Goal: Complete application form

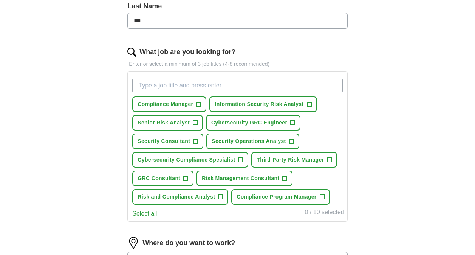
scroll to position [189, 0]
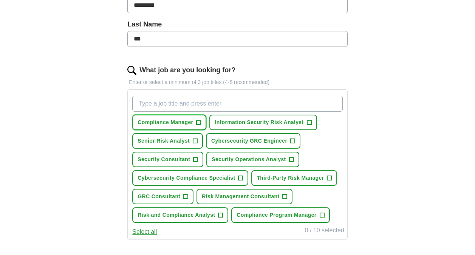
click at [198, 123] on span "+" at bounding box center [199, 122] width 5 height 6
click at [299, 122] on span "Information Security Risk Analyst" at bounding box center [259, 122] width 89 height 8
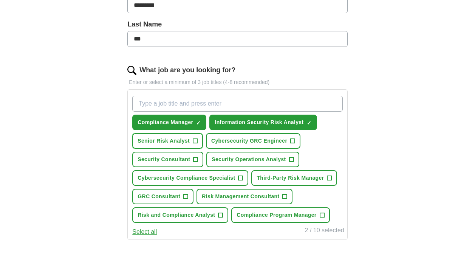
click at [192, 142] on button "Senior Risk Analyst +" at bounding box center [167, 141] width 71 height 16
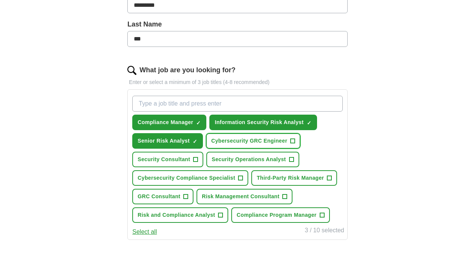
click at [293, 143] on span "+" at bounding box center [293, 141] width 5 height 6
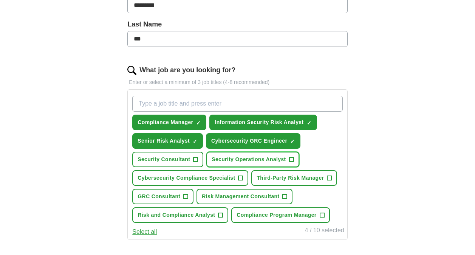
click at [289, 160] on span "+" at bounding box center [291, 159] width 5 height 5
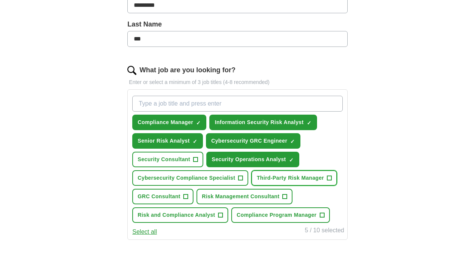
click at [326, 179] on button "Third-Party Risk Manager +" at bounding box center [294, 178] width 86 height 16
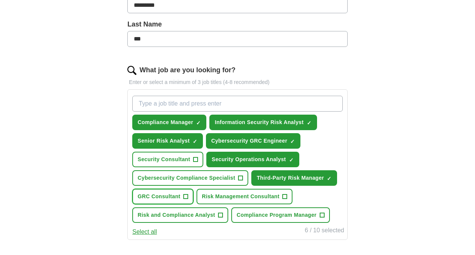
click at [182, 195] on button "GRC Consultant +" at bounding box center [162, 197] width 61 height 16
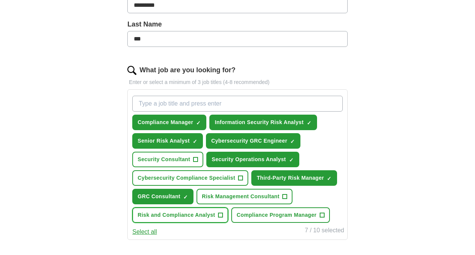
click at [220, 215] on span "+" at bounding box center [221, 215] width 5 height 6
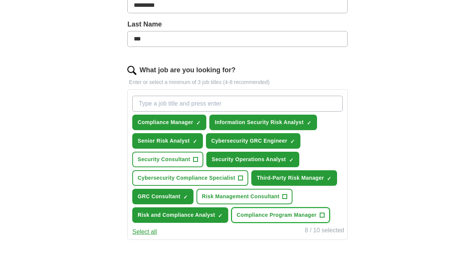
click at [317, 214] on button "Compliance Program Manager +" at bounding box center [280, 215] width 98 height 16
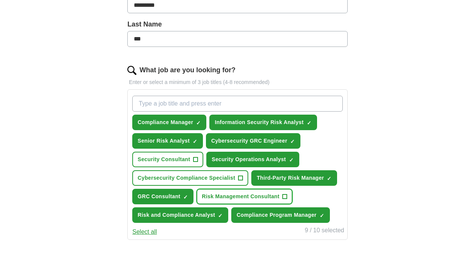
click at [285, 195] on span "+" at bounding box center [285, 197] width 5 height 6
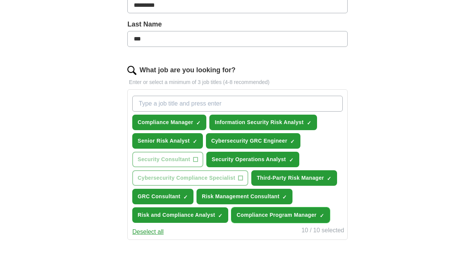
click at [318, 214] on button "Compliance Program Manager ✓ ×" at bounding box center [280, 215] width 98 height 16
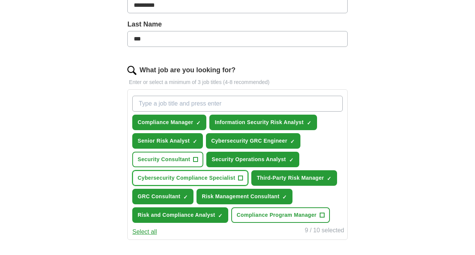
click at [239, 177] on span "+" at bounding box center [241, 178] width 5 height 6
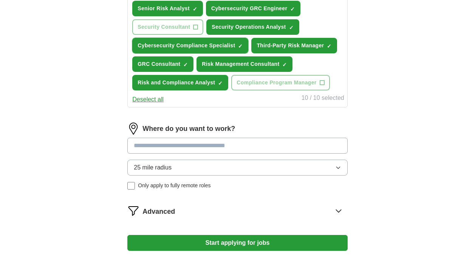
scroll to position [340, 0]
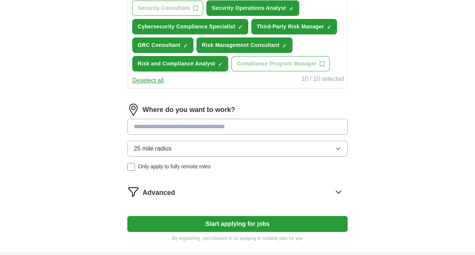
click at [285, 127] on input at bounding box center [237, 127] width 220 height 16
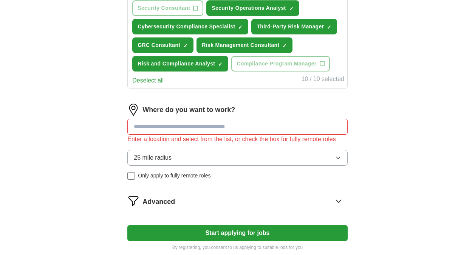
click at [132, 164] on div "25 mile radius Only apply to fully remote roles" at bounding box center [237, 165] width 220 height 30
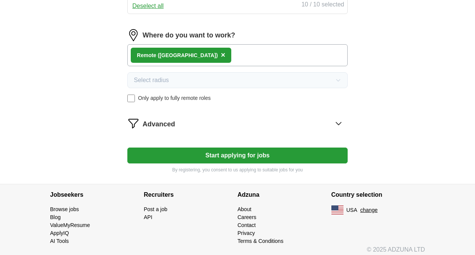
scroll to position [420, 0]
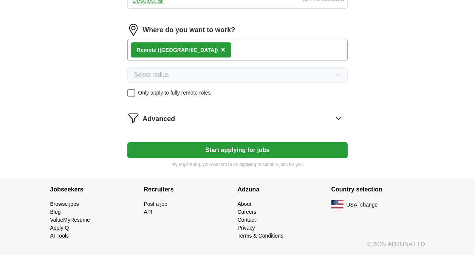
click at [337, 118] on icon at bounding box center [339, 118] width 12 height 12
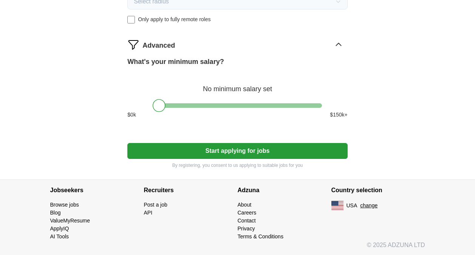
scroll to position [494, 0]
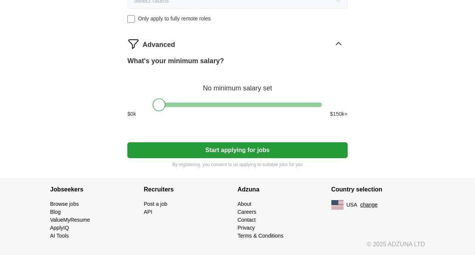
click at [254, 151] on button "Start applying for jobs" at bounding box center [237, 150] width 220 height 16
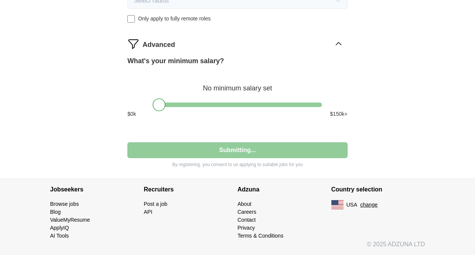
select select "**"
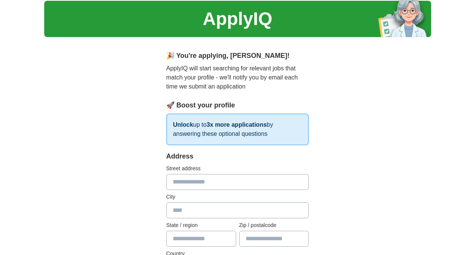
scroll to position [38, 0]
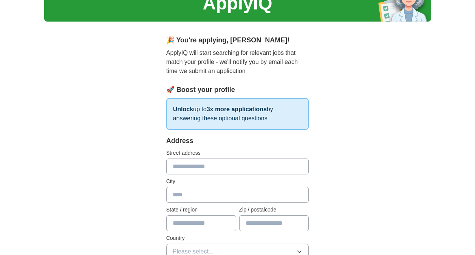
click at [251, 166] on input "text" at bounding box center [237, 166] width 143 height 16
type input "**********"
type input "**"
type input "*****"
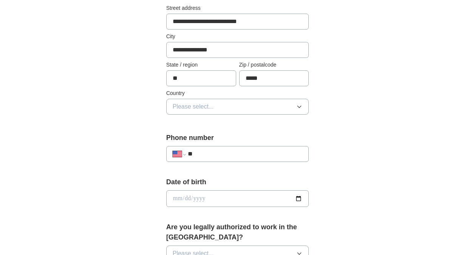
scroll to position [189, 0]
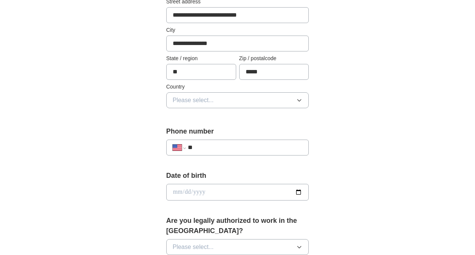
click at [248, 101] on button "Please select..." at bounding box center [237, 100] width 143 height 16
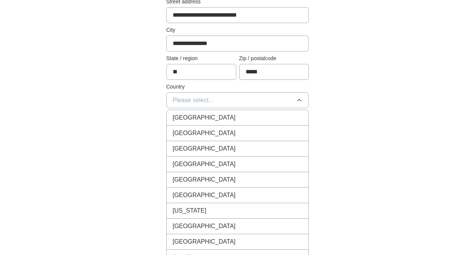
click at [239, 132] on div "[GEOGRAPHIC_DATA]" at bounding box center [238, 133] width 130 height 9
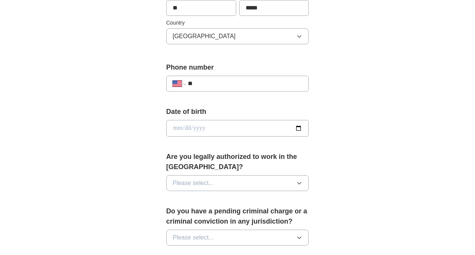
scroll to position [265, 0]
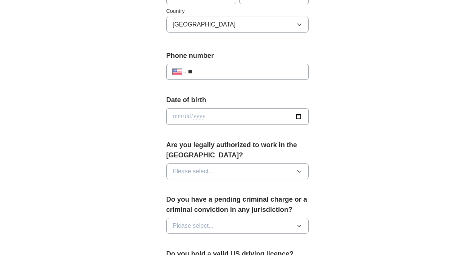
click at [239, 72] on input "**" at bounding box center [245, 71] width 115 height 9
paste input "**********"
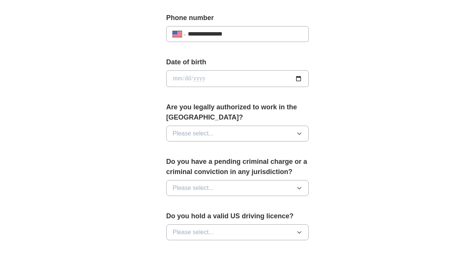
scroll to position [340, 0]
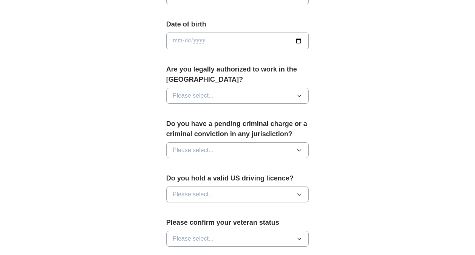
type input "**********"
click at [276, 98] on button "Please select..." at bounding box center [237, 96] width 143 height 16
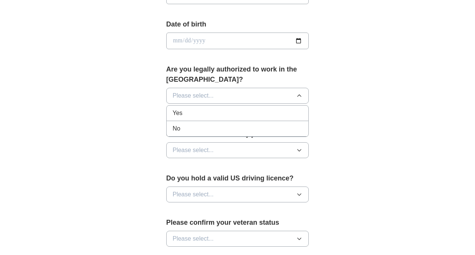
click at [220, 111] on div "Yes" at bounding box center [238, 113] width 130 height 9
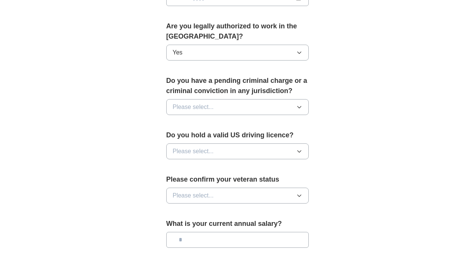
scroll to position [416, 0]
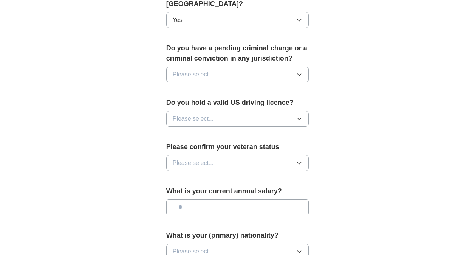
click at [265, 76] on button "Please select..." at bounding box center [237, 75] width 143 height 16
click at [195, 110] on div "No" at bounding box center [238, 107] width 130 height 9
click at [283, 123] on button "Please select..." at bounding box center [237, 119] width 143 height 16
click at [218, 139] on div "Yes" at bounding box center [238, 136] width 130 height 9
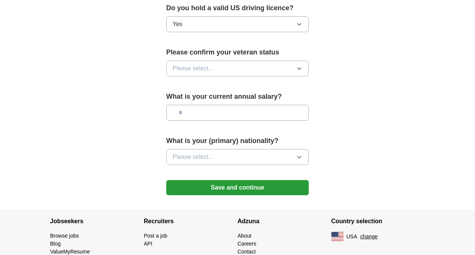
scroll to position [529, 0]
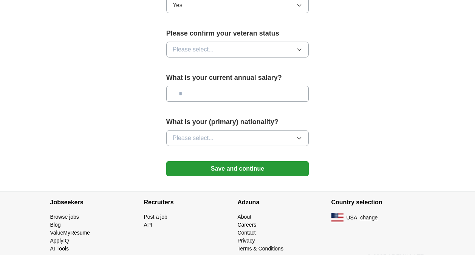
click at [280, 48] on button "Please select..." at bounding box center [237, 50] width 143 height 16
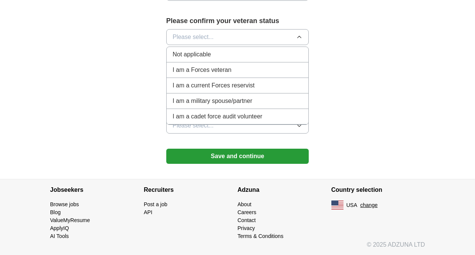
scroll to position [542, 0]
click at [243, 52] on div "Not applicable" at bounding box center [238, 54] width 130 height 9
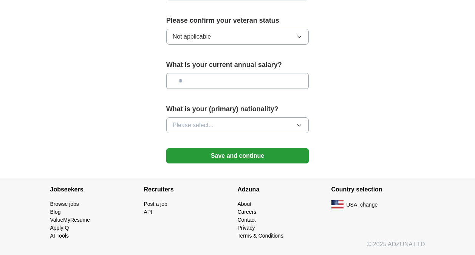
click at [287, 82] on input "text" at bounding box center [237, 81] width 143 height 16
type input "**"
click at [204, 155] on button "Save and continue" at bounding box center [237, 155] width 143 height 15
